Goal: Information Seeking & Learning: Get advice/opinions

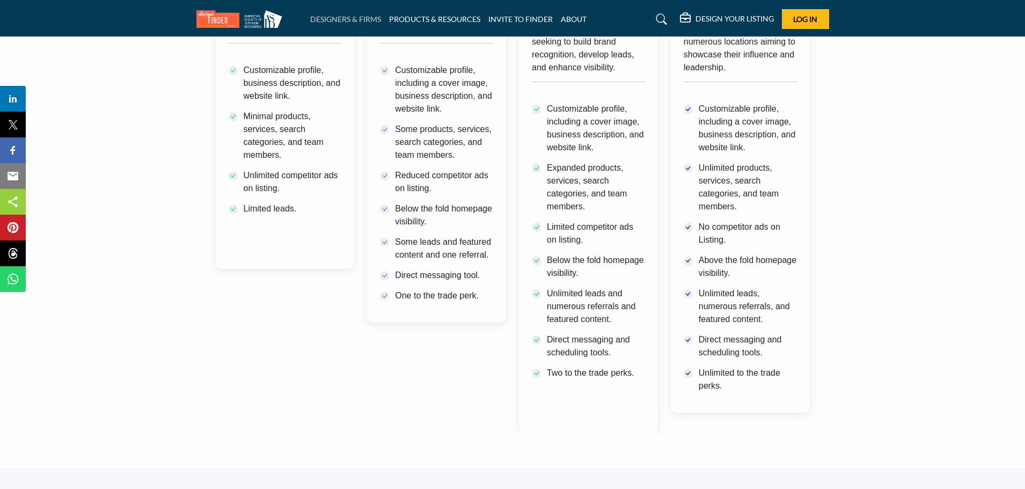
click at [352, 20] on link "DESIGNERS & FIRMS" at bounding box center [345, 18] width 71 height 9
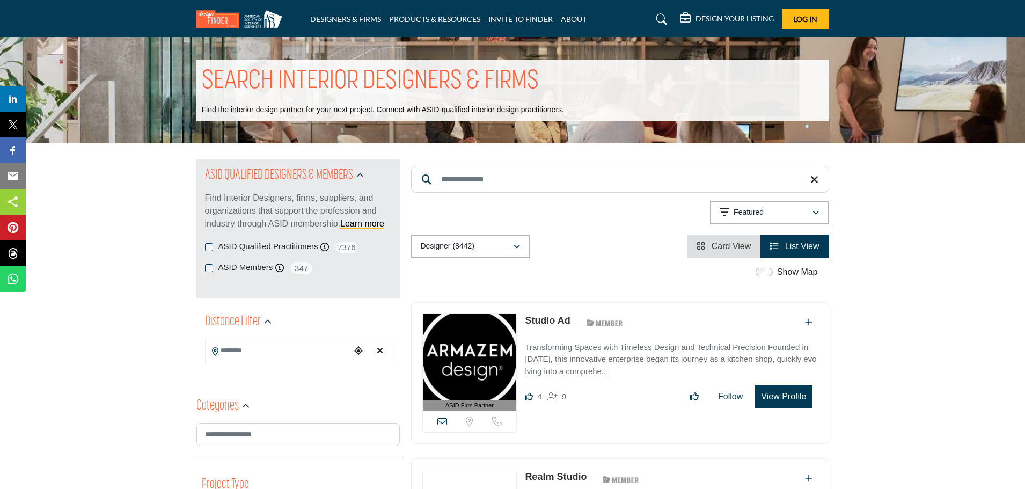
click at [254, 244] on label "ASID Qualified Practitioners" at bounding box center [268, 246] width 100 height 12
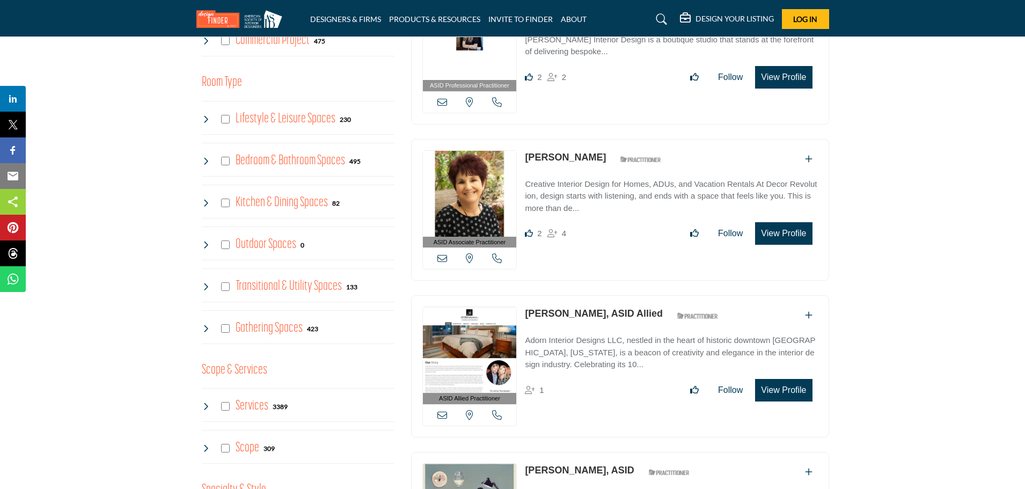
scroll to position [307, 0]
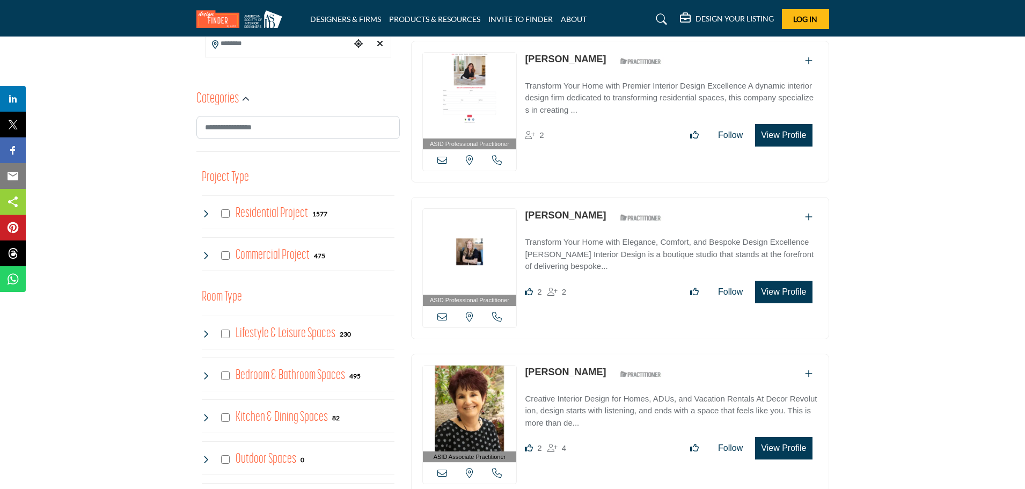
click at [584, 213] on link "[PERSON_NAME]" at bounding box center [565, 215] width 81 height 11
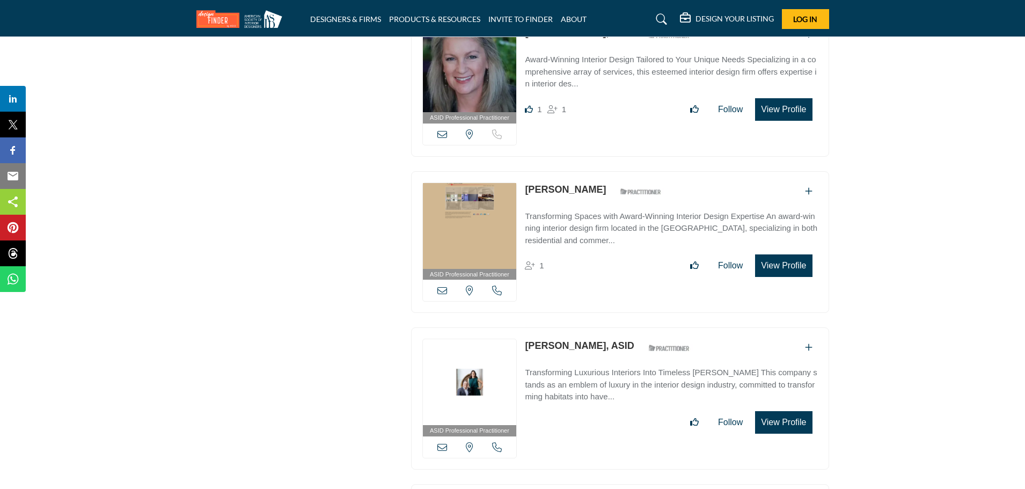
scroll to position [4133, 0]
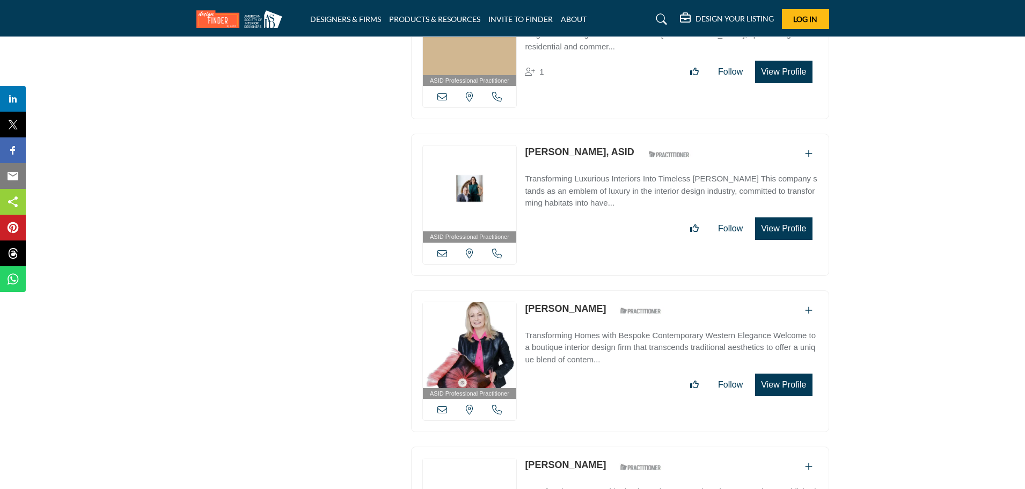
click at [585, 303] on link "[PERSON_NAME]" at bounding box center [565, 308] width 81 height 11
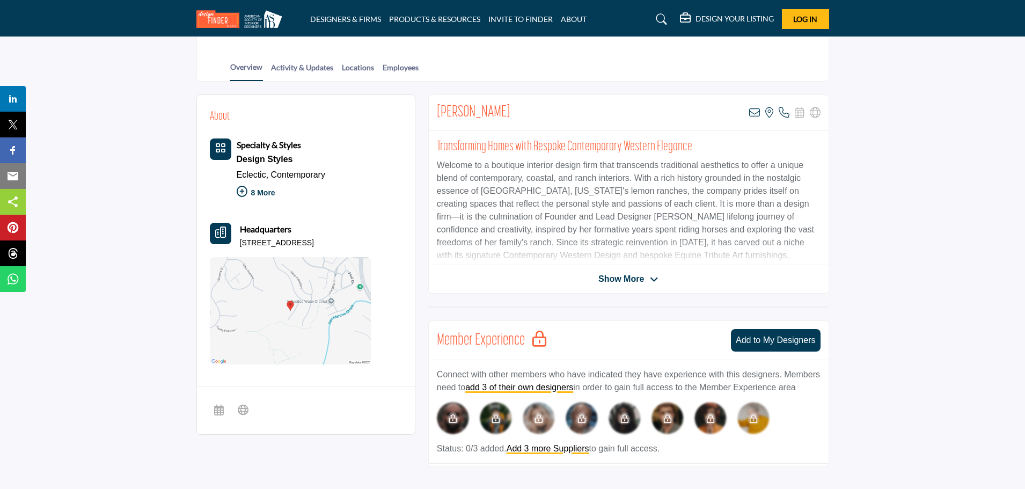
scroll to position [54, 0]
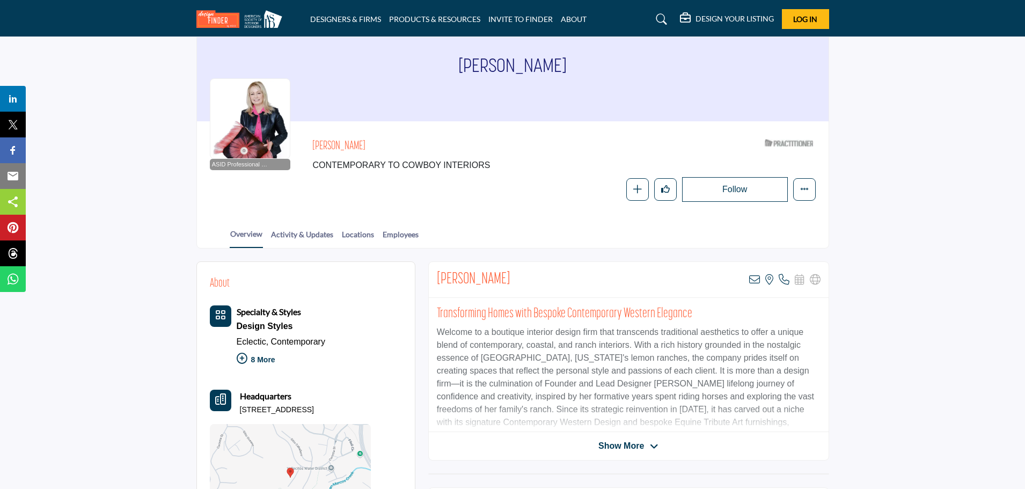
click at [248, 124] on div at bounding box center [250, 118] width 81 height 81
click at [300, 238] on link "Activity & Updates" at bounding box center [302, 238] width 63 height 19
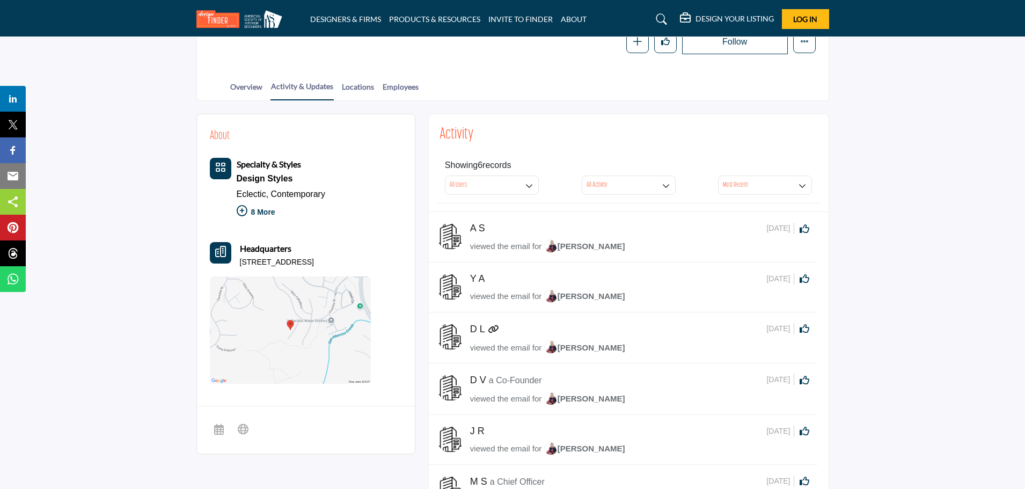
scroll to position [54, 0]
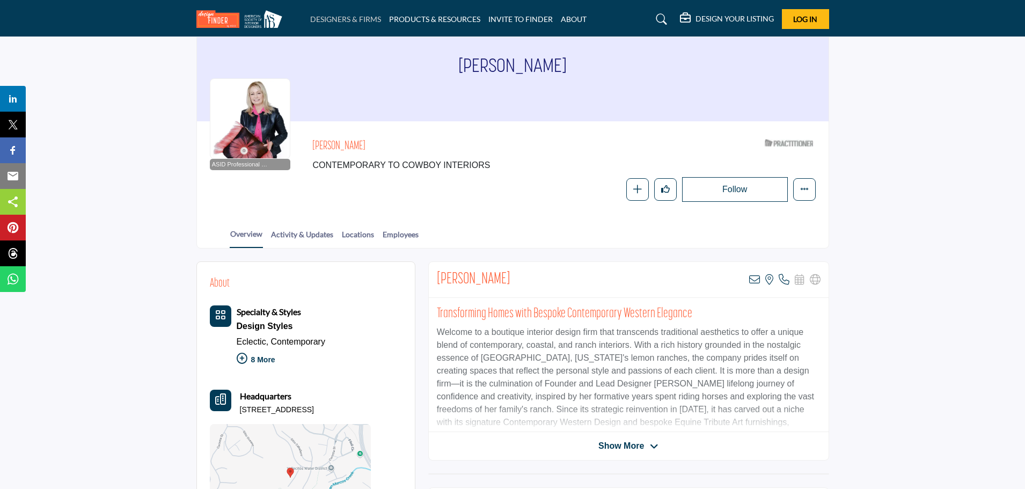
click at [350, 19] on link "DESIGNERS & FIRMS" at bounding box center [345, 18] width 71 height 9
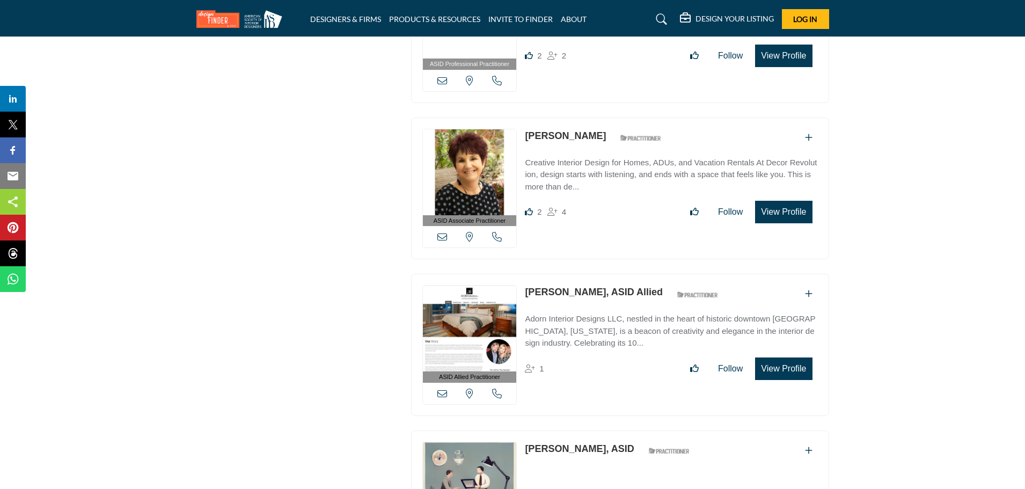
scroll to position [2362, 0]
